Goal: Information Seeking & Learning: Learn about a topic

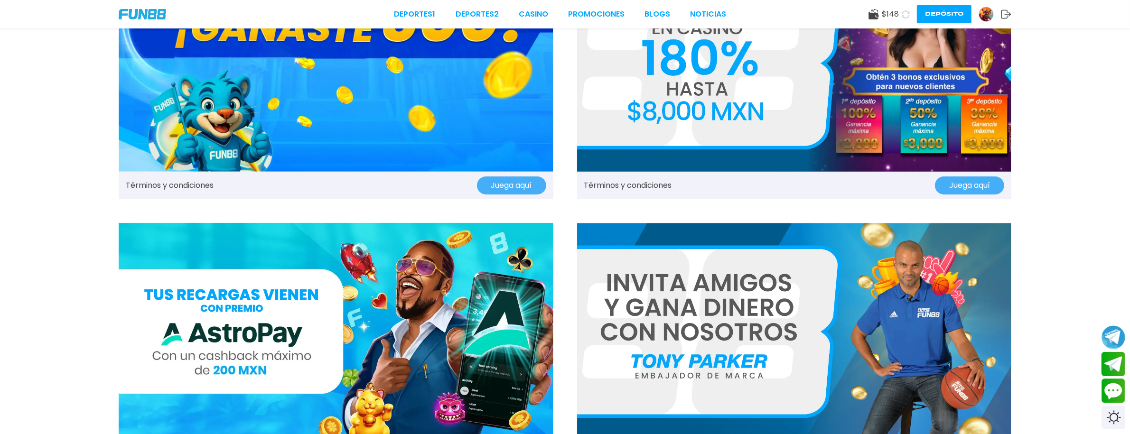
scroll to position [178, 0]
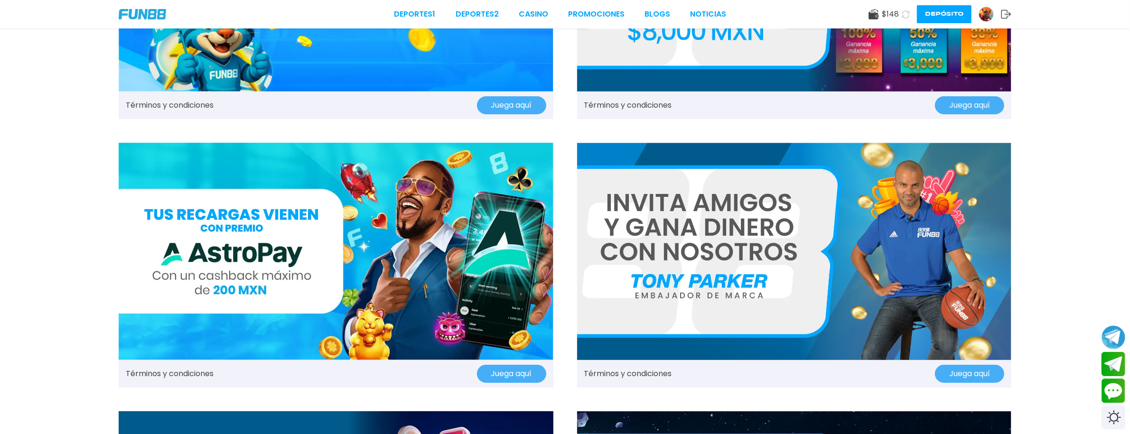
click at [700, 258] on img at bounding box center [794, 251] width 435 height 217
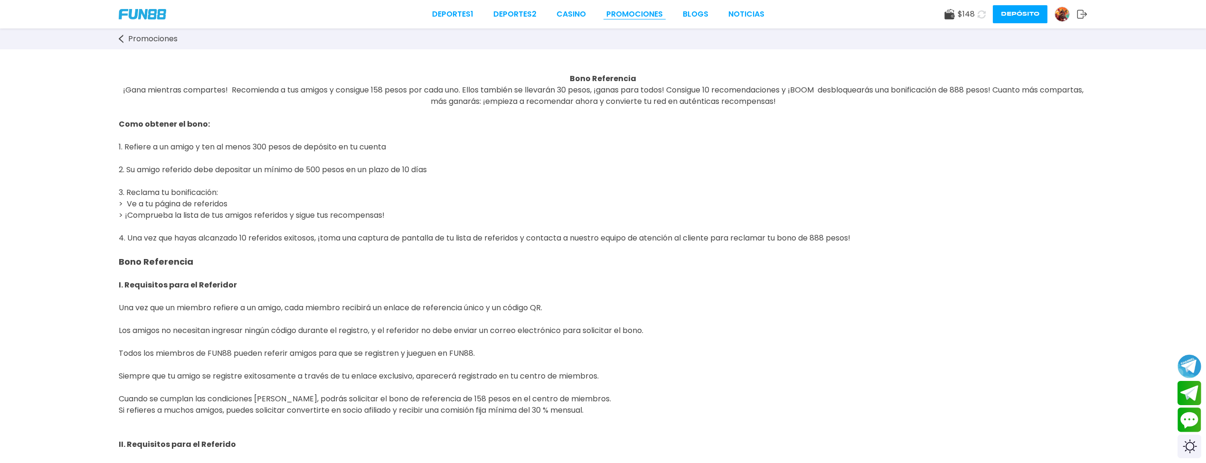
click at [628, 9] on link "Promociones" at bounding box center [634, 14] width 56 height 11
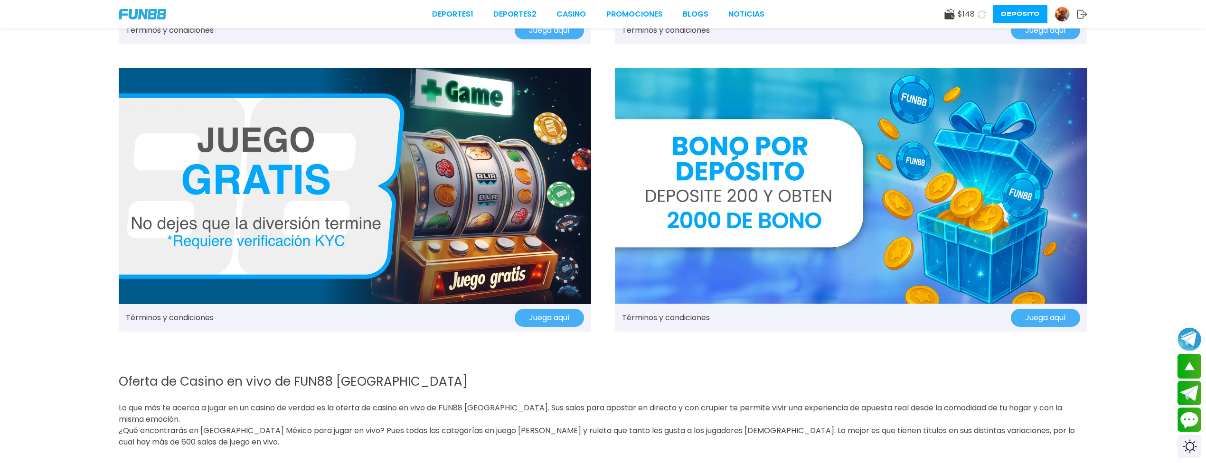
scroll to position [1772, 0]
